Goal: Download file/media

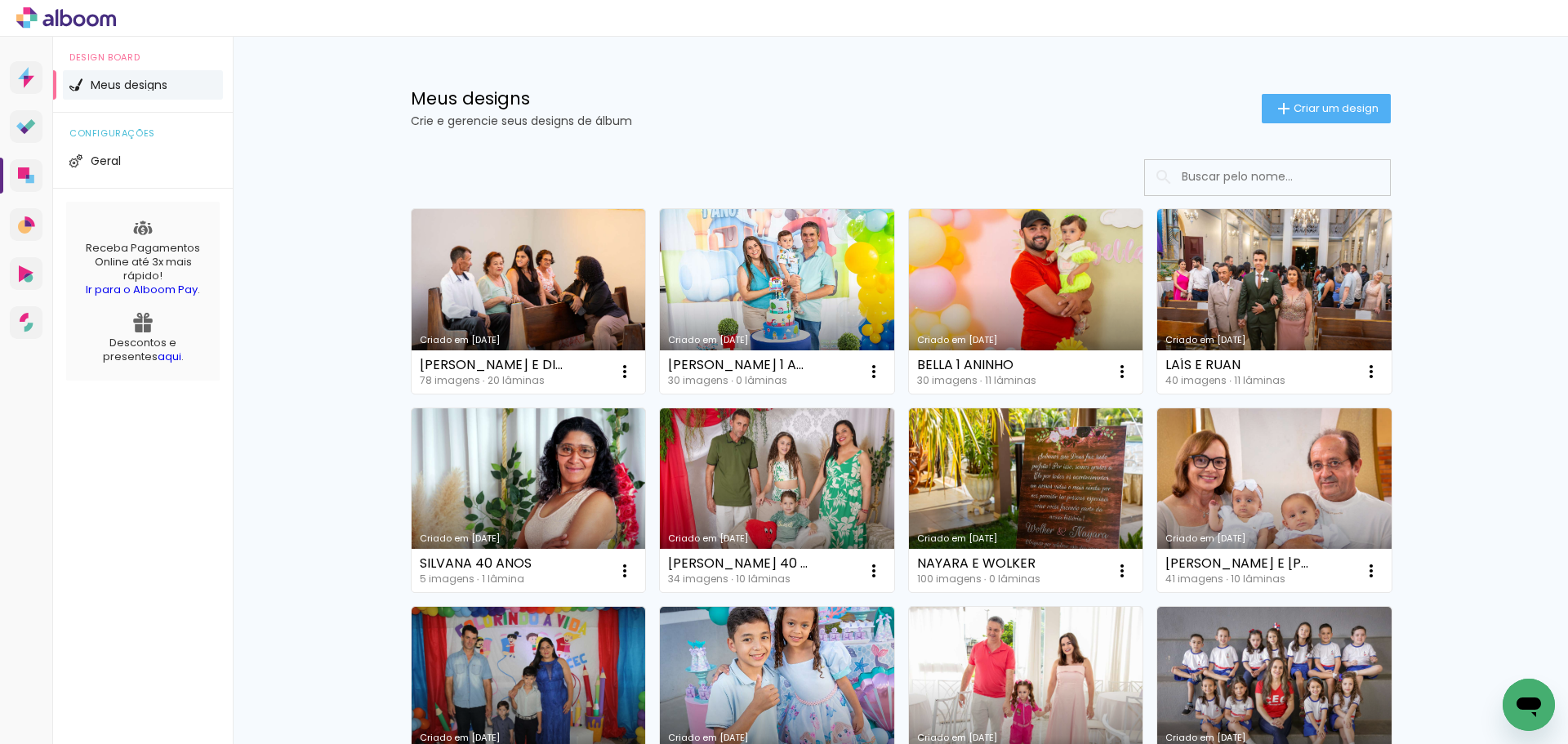
click at [1022, 328] on link "Criado em [DATE]" at bounding box center [1026, 301] width 235 height 185
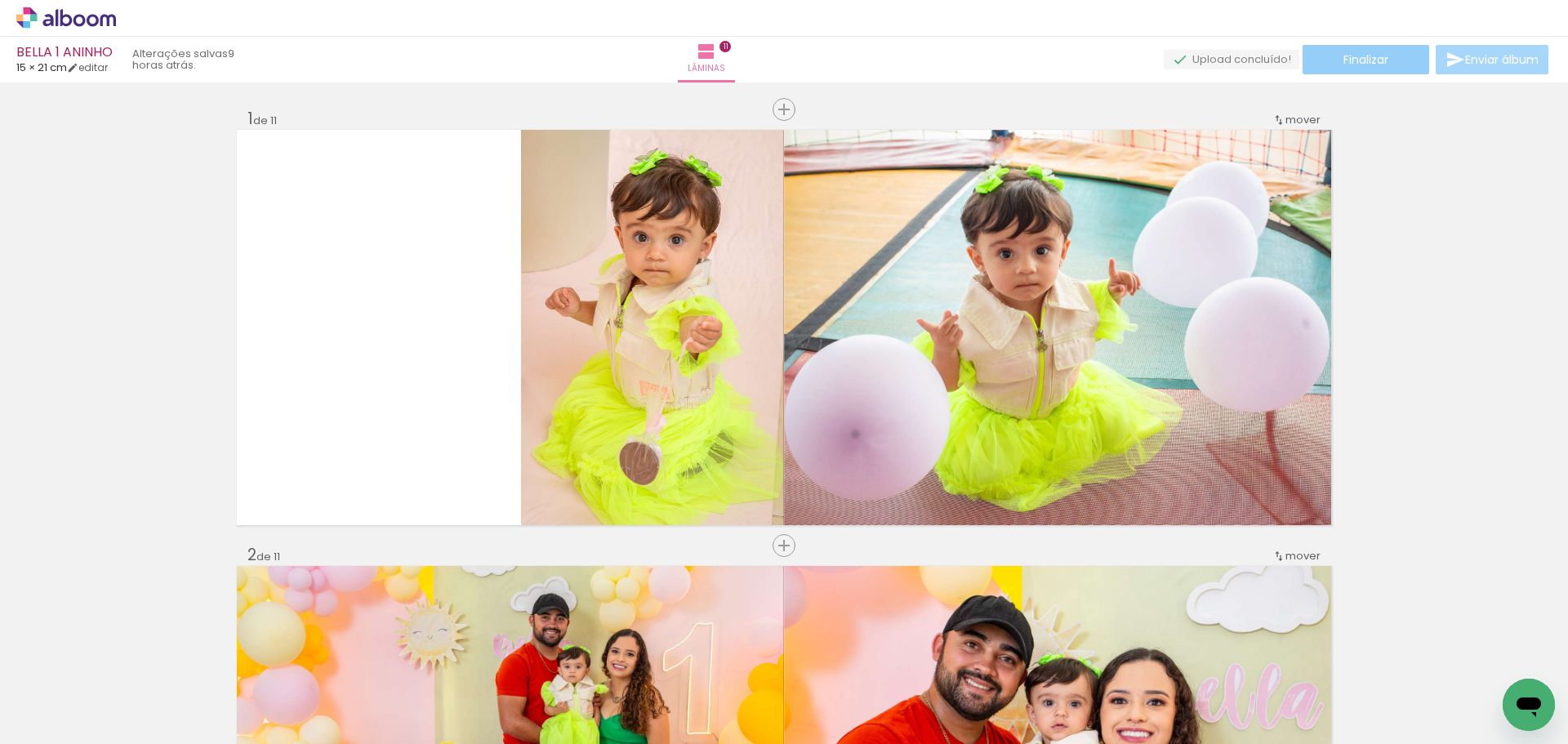
click at [1363, 58] on span "Finalizar" at bounding box center [1366, 59] width 45 height 11
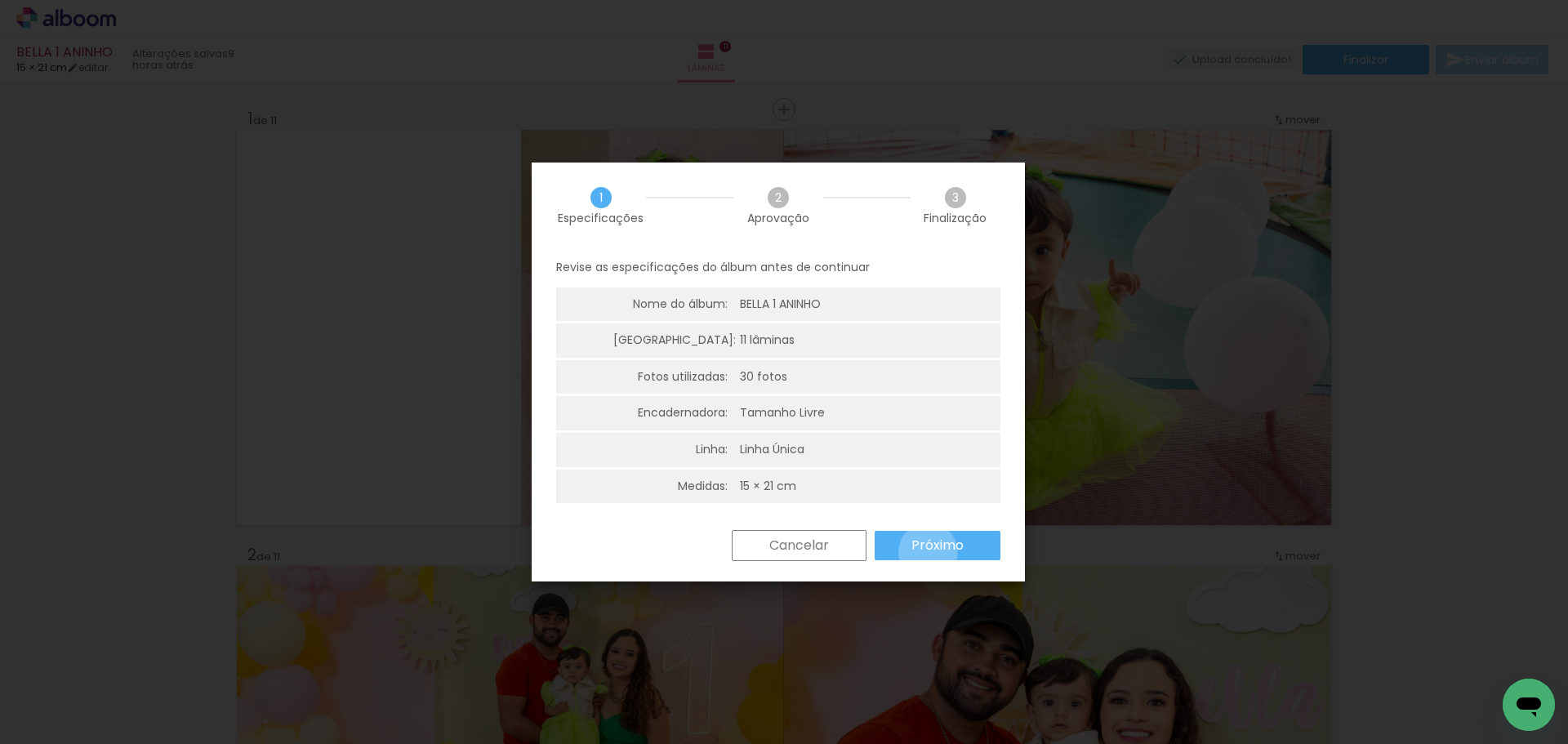
click at [0, 0] on slot "Próximo" at bounding box center [0, 0] width 0 height 0
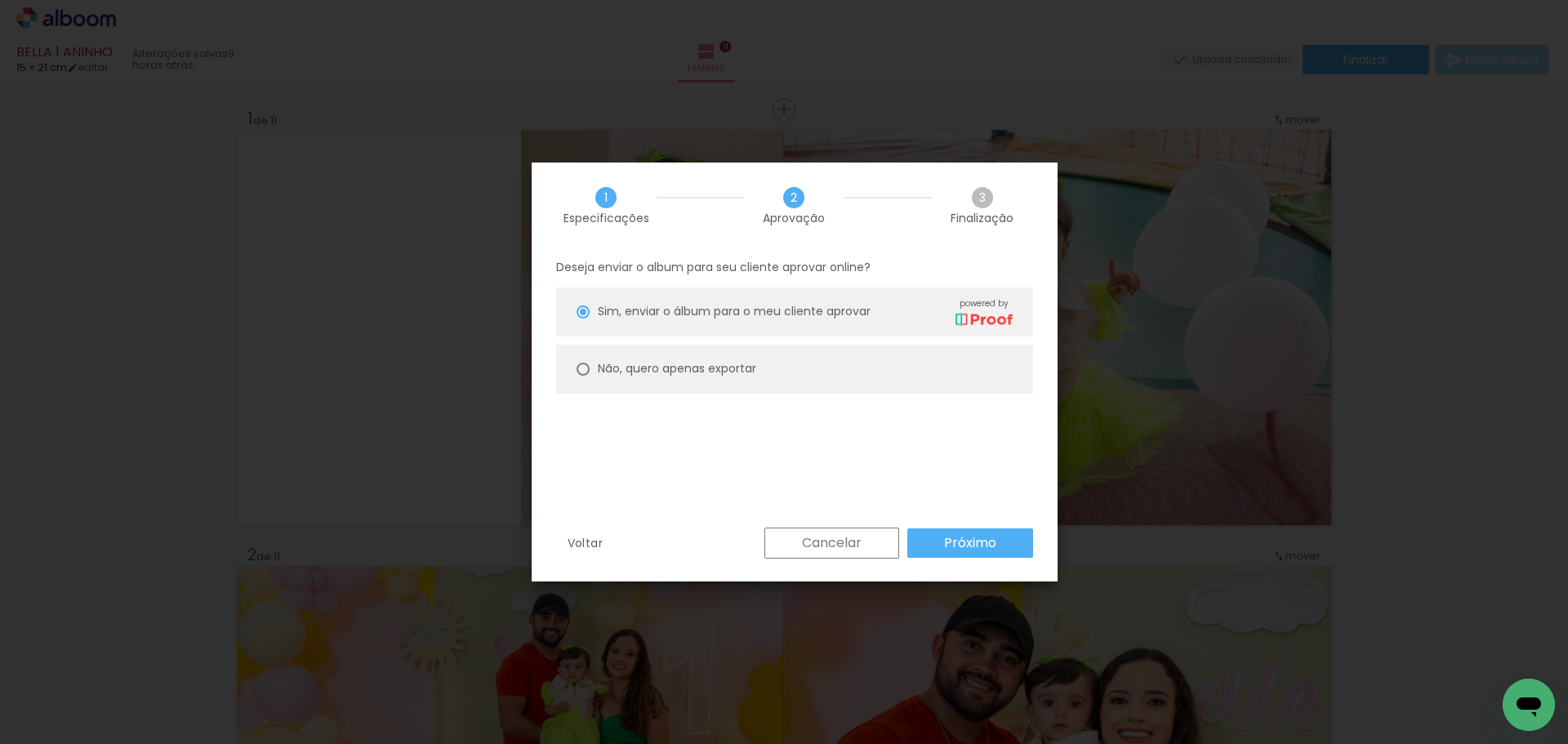
click at [0, 0] on slot "Não, quero apenas exportar" at bounding box center [0, 0] width 0 height 0
type paper-radio-button "on"
click at [0, 0] on slot "Próximo" at bounding box center [0, 0] width 0 height 0
type input "Alta, 300 DPI"
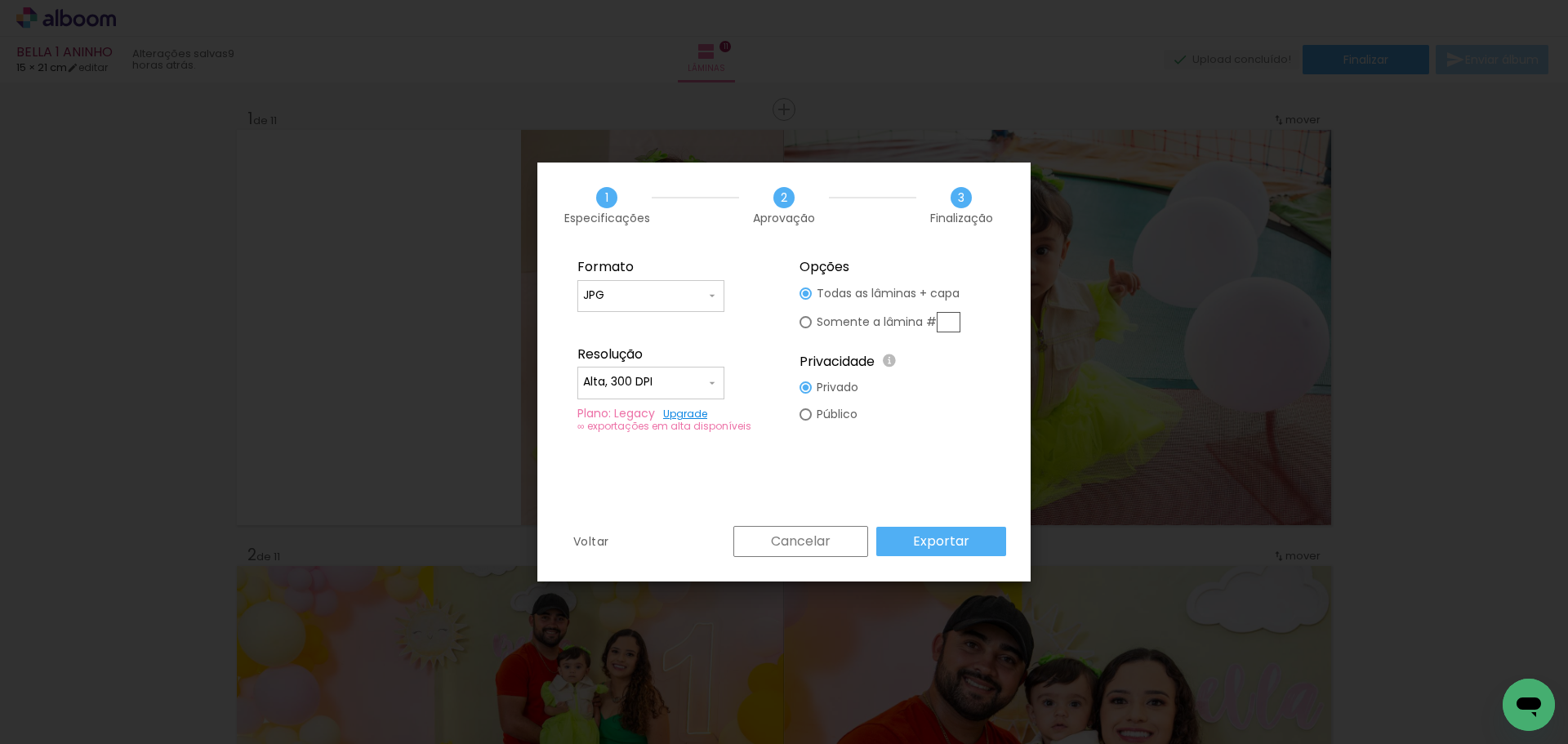
drag, startPoint x: 803, startPoint y: 321, endPoint x: 815, endPoint y: 324, distance: 12.4
click at [803, 300] on div at bounding box center [805, 294] width 12 height 12
type paper-radio-button "on"
click at [949, 318] on input "text" at bounding box center [948, 323] width 24 height 21
type input "1"
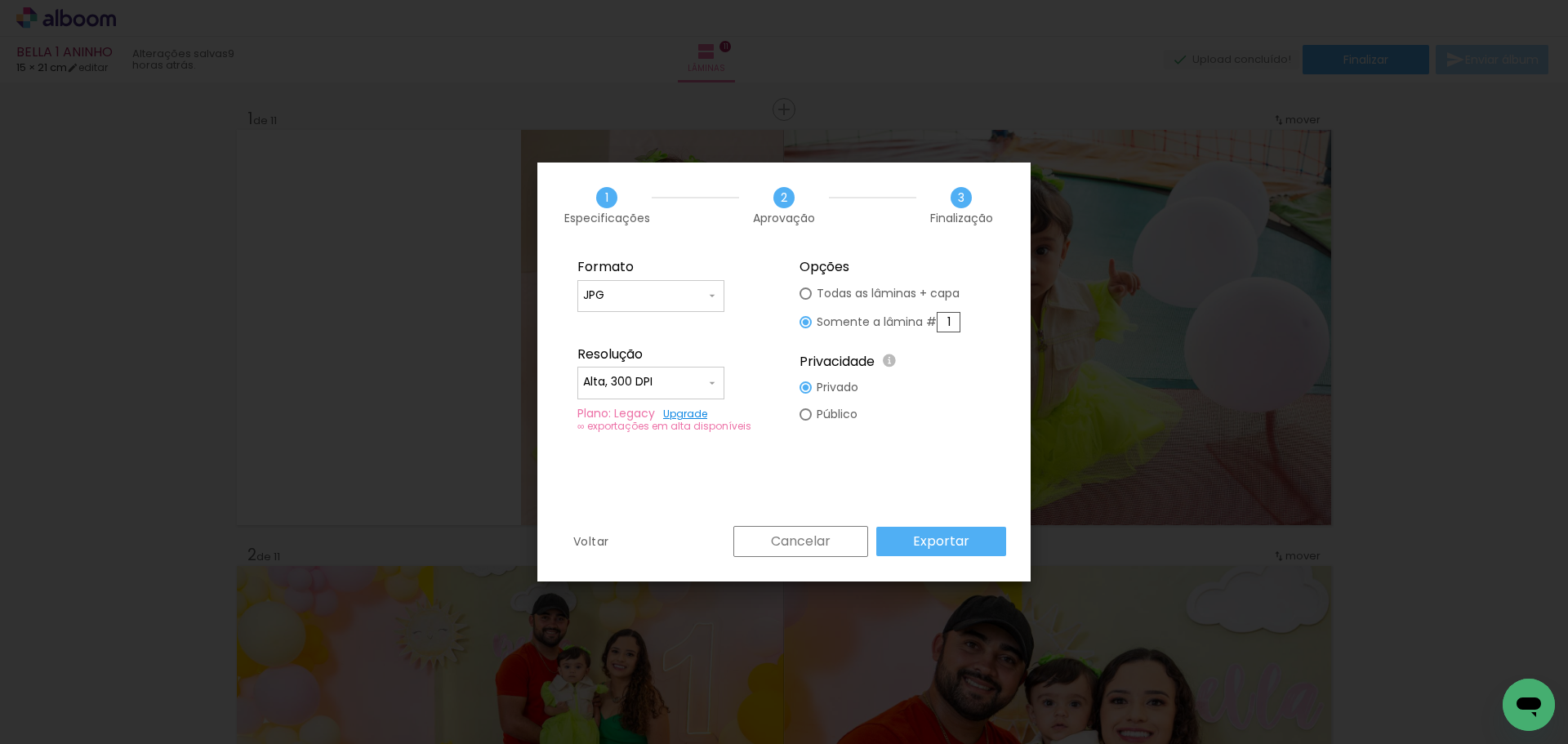
click at [0, 0] on slot "Exportar" at bounding box center [0, 0] width 0 height 0
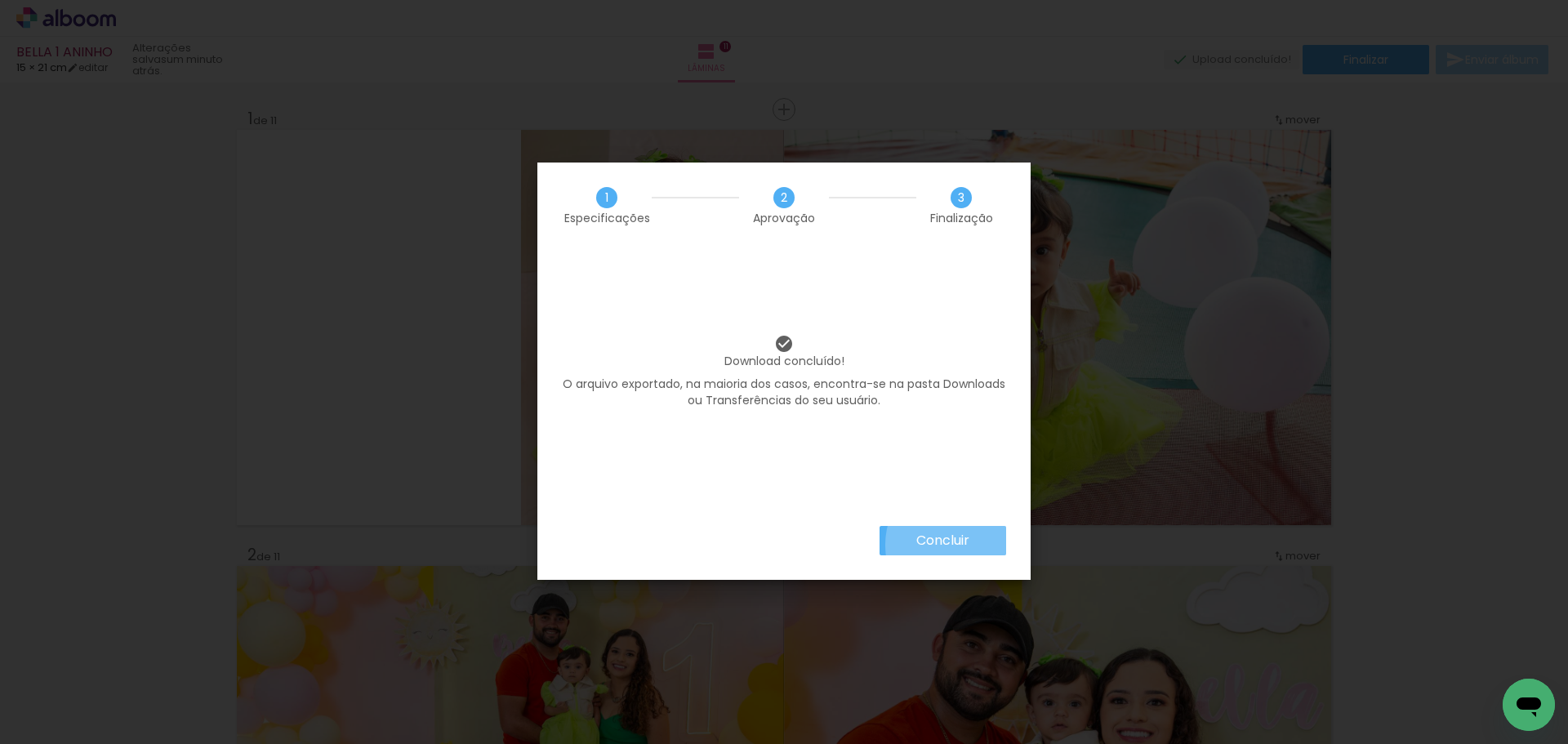
click at [0, 0] on slot "Concluir" at bounding box center [0, 0] width 0 height 0
